Goal: Book appointment/travel/reservation

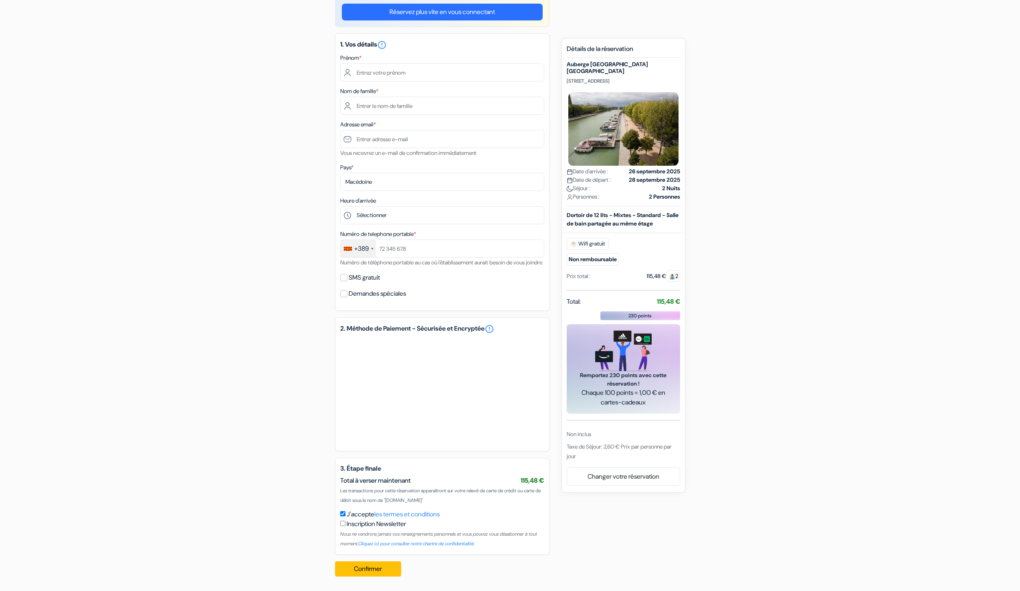
scroll to position [86, 0]
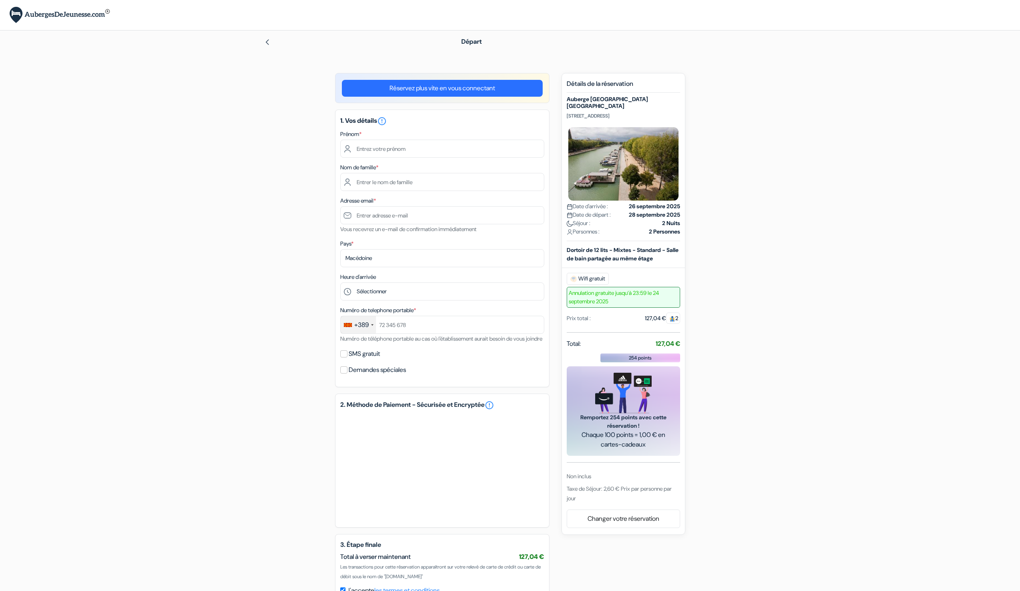
drag, startPoint x: 830, startPoint y: 235, endPoint x: 817, endPoint y: 234, distance: 13.3
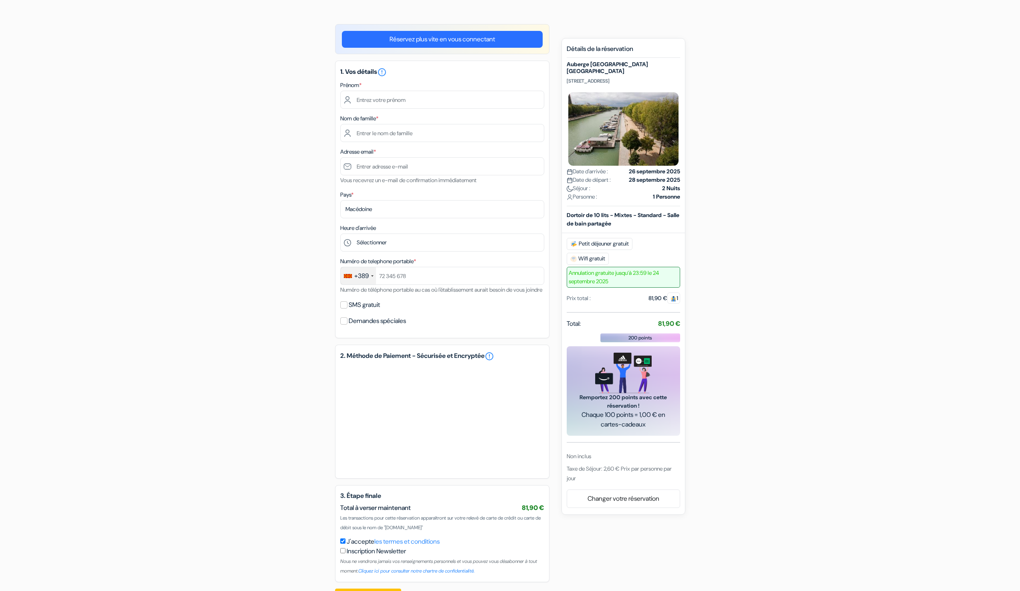
scroll to position [86, 0]
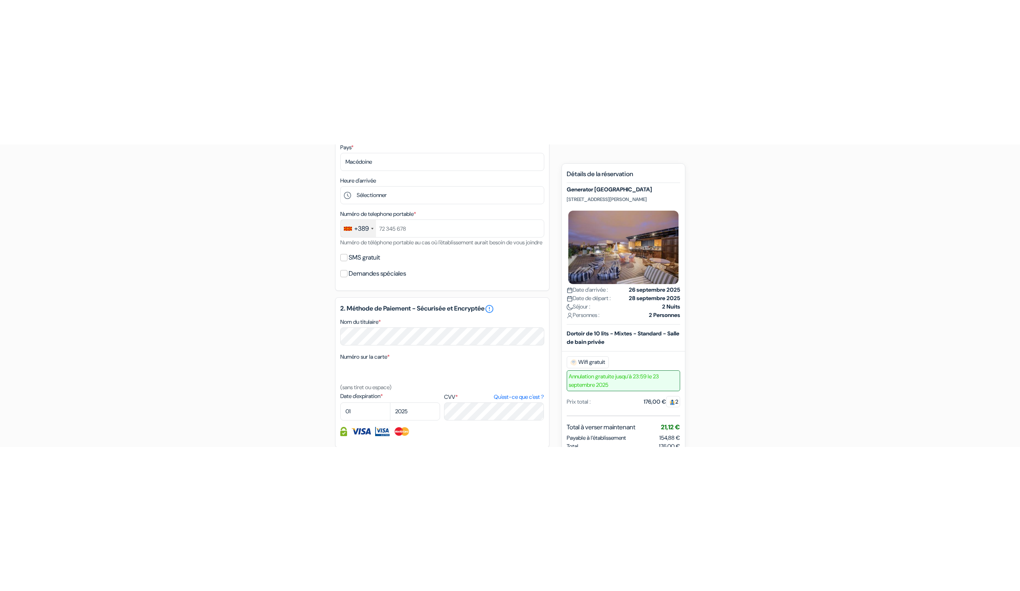
scroll to position [156, 0]
